Goal: Information Seeking & Learning: Learn about a topic

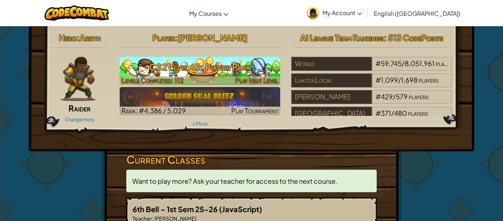
click at [235, 72] on h3 "CS2 Level 62: Power Peak" at bounding box center [200, 67] width 161 height 17
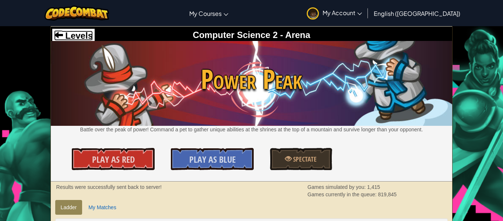
click at [80, 36] on span "Levels" at bounding box center [78, 36] width 30 height 10
